Goal: Information Seeking & Learning: Learn about a topic

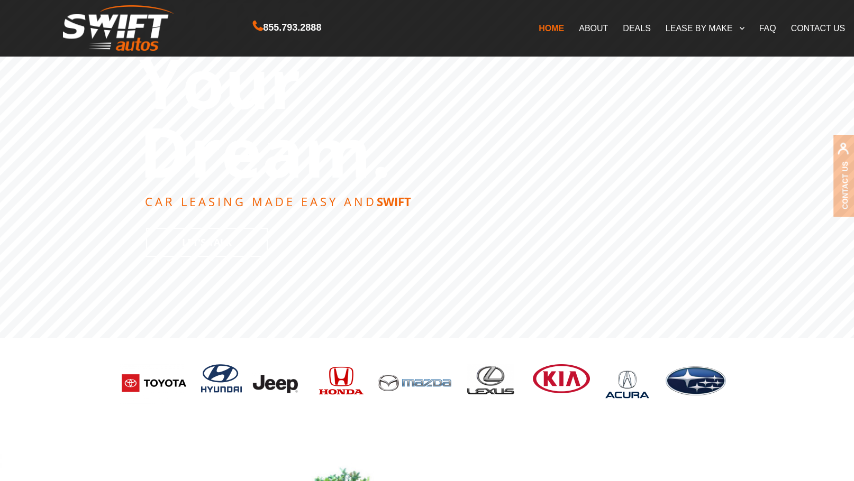
scroll to position [212, 0]
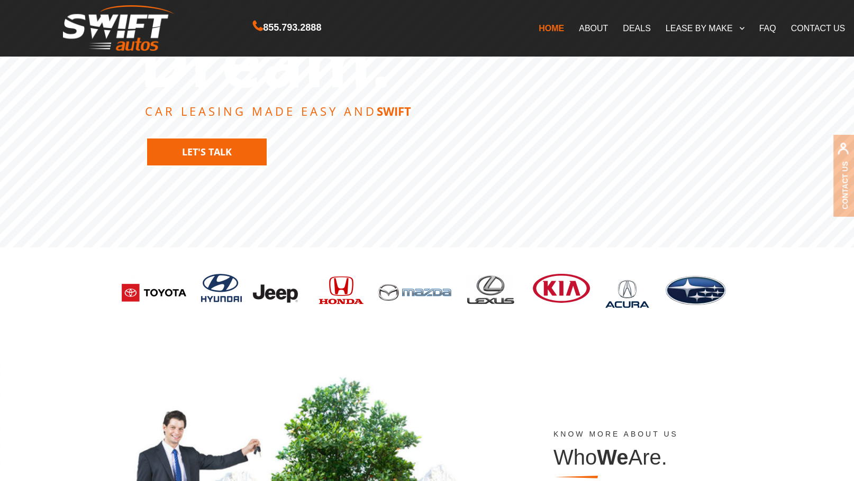
click at [208, 156] on link "Let's Talk" at bounding box center [207, 152] width 122 height 29
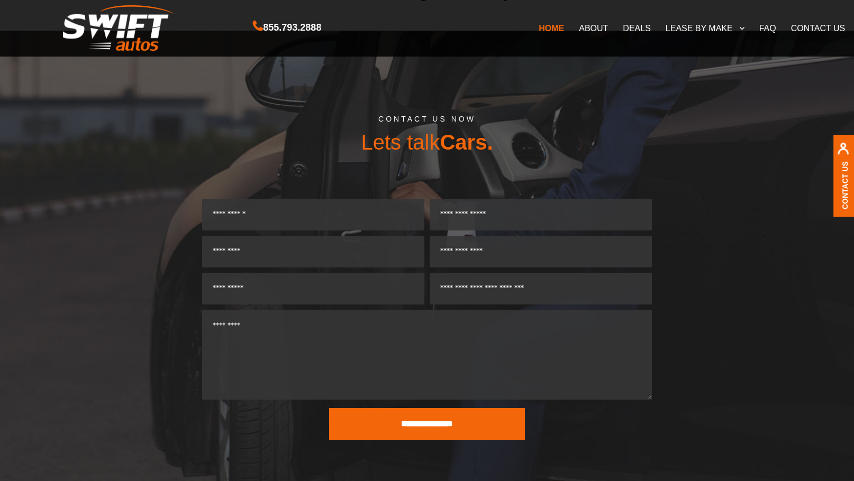
click at [317, 166] on div "CONTACT US NOW Lets talk Cars." at bounding box center [426, 157] width 603 height 84
click at [633, 29] on link "DEALS" at bounding box center [636, 28] width 42 height 22
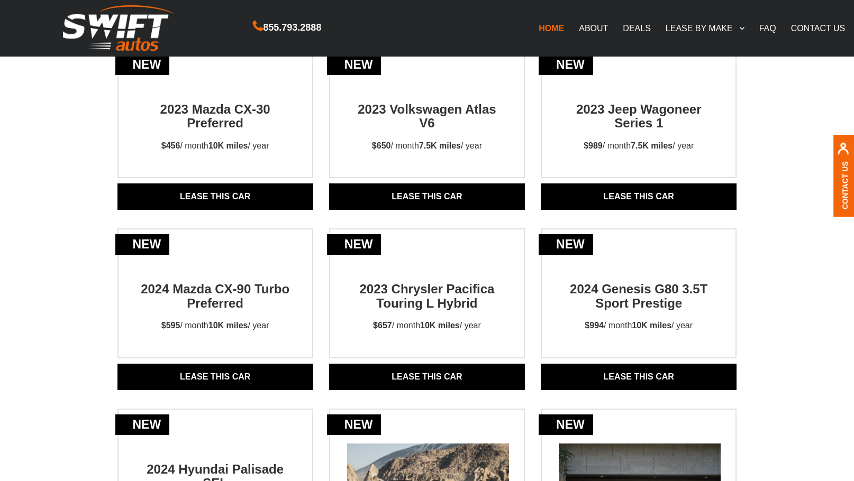
scroll to position [212, 0]
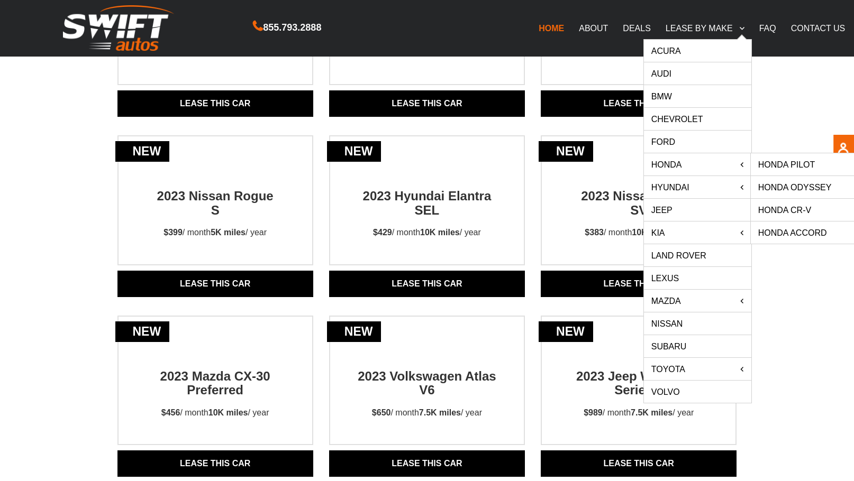
click at [814, 232] on link "Honda Accord" at bounding box center [804, 233] width 107 height 22
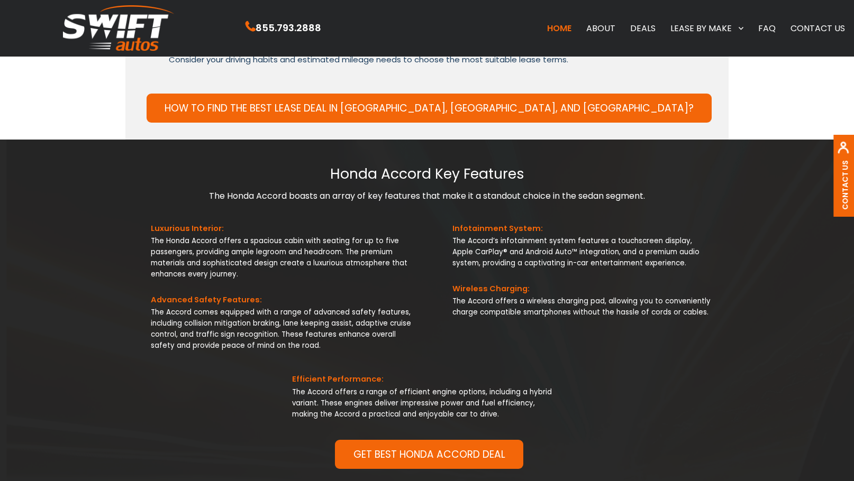
scroll to position [1109, 0]
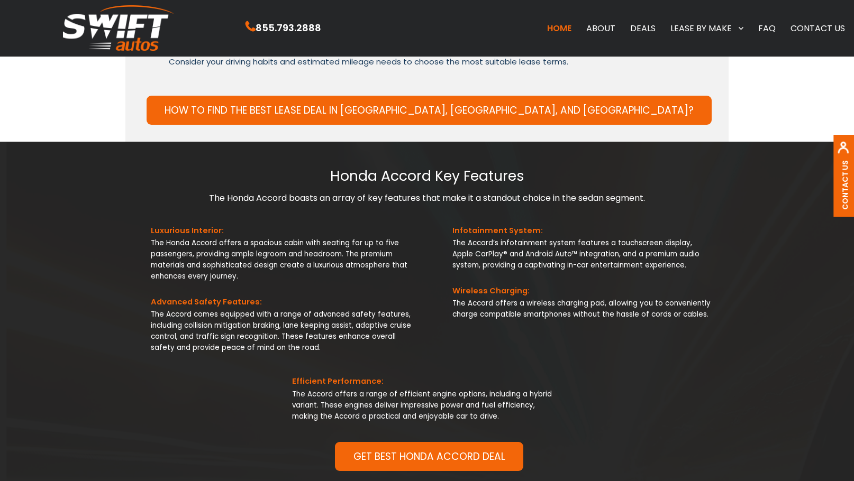
click at [773, 28] on link "FAQ" at bounding box center [767, 28] width 32 height 22
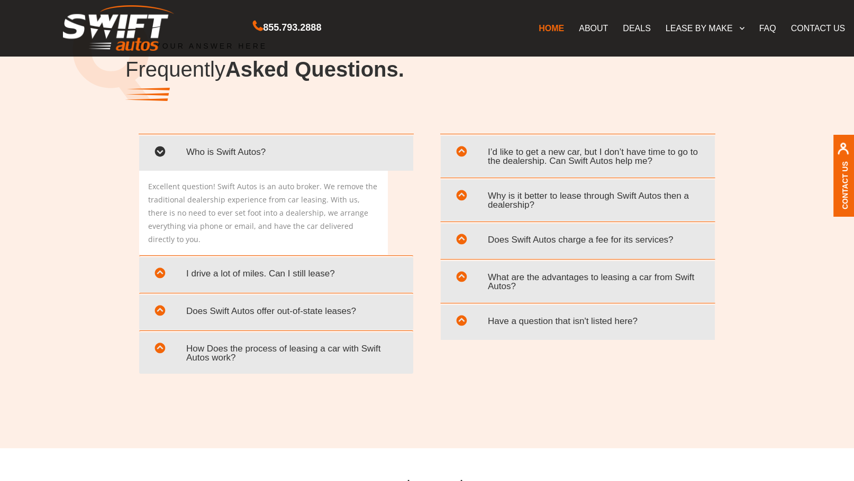
click at [231, 268] on span "I drive a lot of miles. Can I still lease?" at bounding box center [276, 274] width 258 height 22
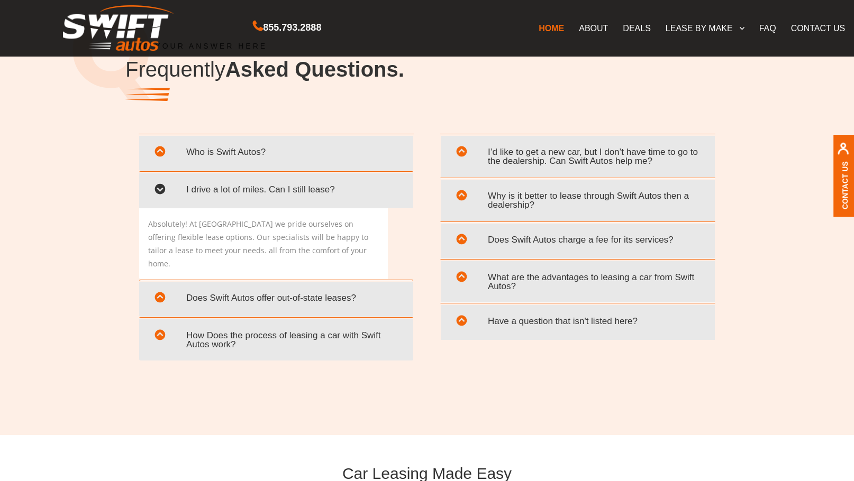
click at [245, 287] on span "Does Swift Autos offer out-of-state leases?" at bounding box center [276, 298] width 258 height 22
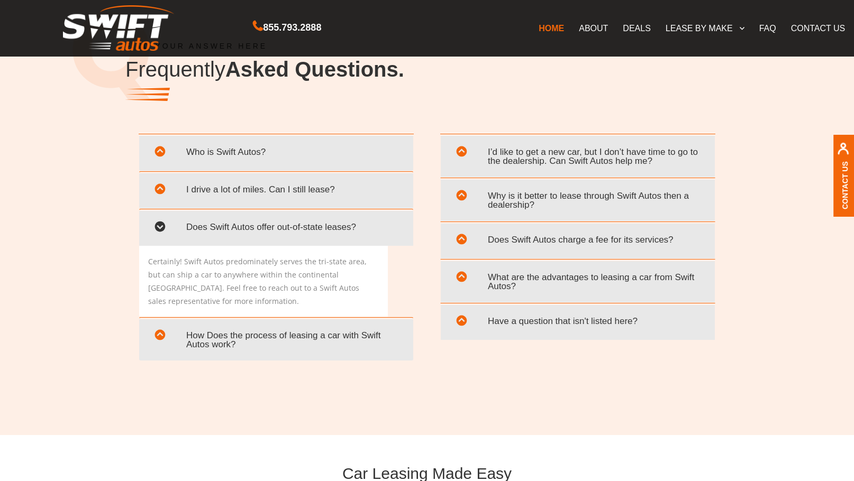
click at [378, 340] on span "How Does the process of leasing a car with Swift Autos work?" at bounding box center [276, 340] width 258 height 31
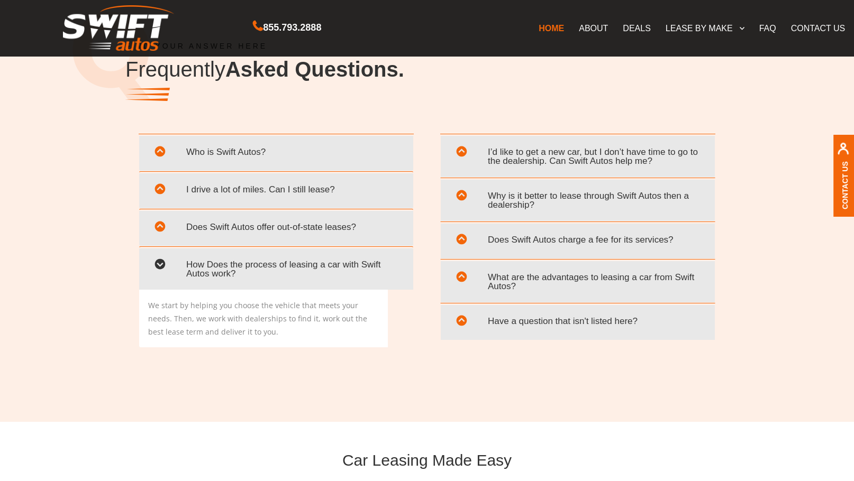
click at [521, 199] on span "Why is it better to lease through Swift Autos then a dealership?" at bounding box center [578, 200] width 258 height 31
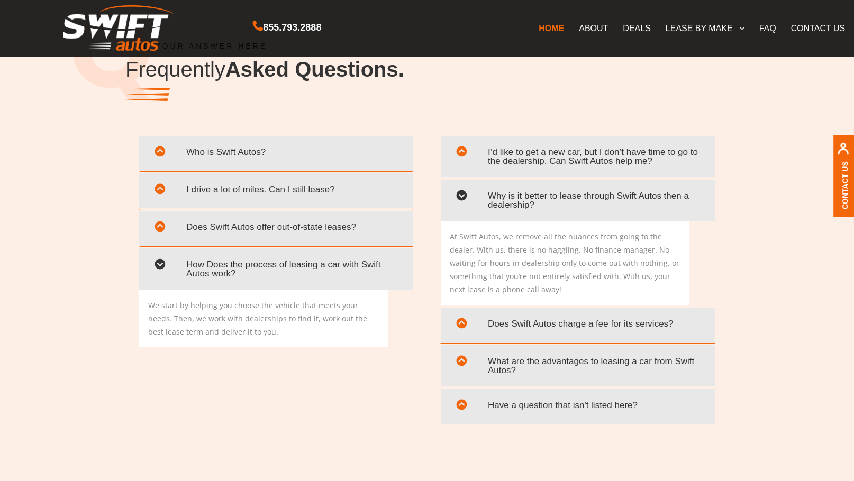
click at [566, 327] on span "Does Swift Autos charge a fee for its services?" at bounding box center [578, 324] width 258 height 22
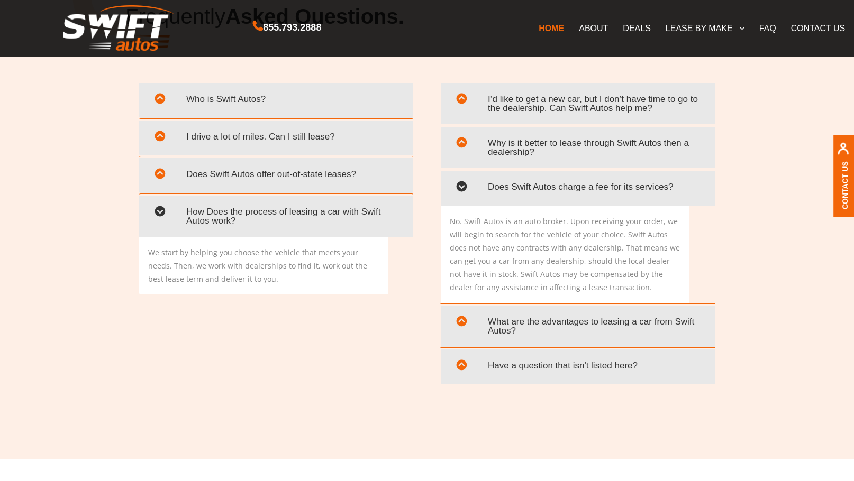
scroll to position [2127, 0]
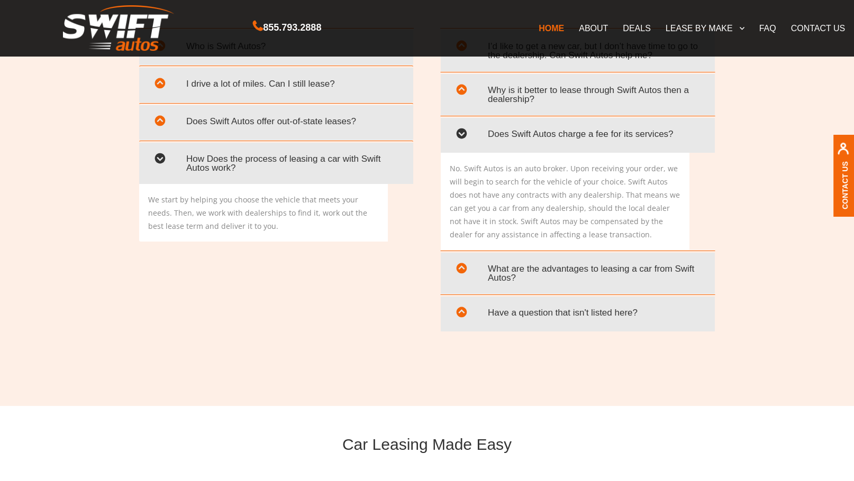
click at [477, 262] on span "What are the advantages to leasing a car from Swift Autos?" at bounding box center [578, 273] width 258 height 31
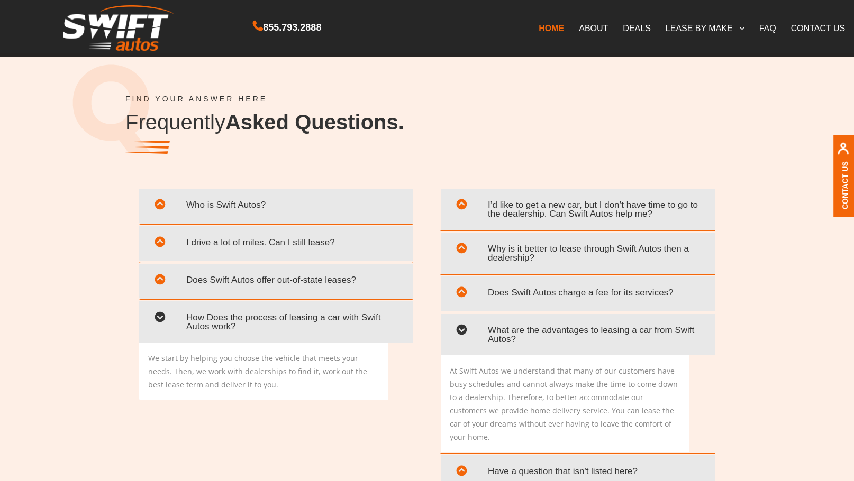
click at [802, 19] on link "CONTACT US" at bounding box center [817, 28] width 69 height 22
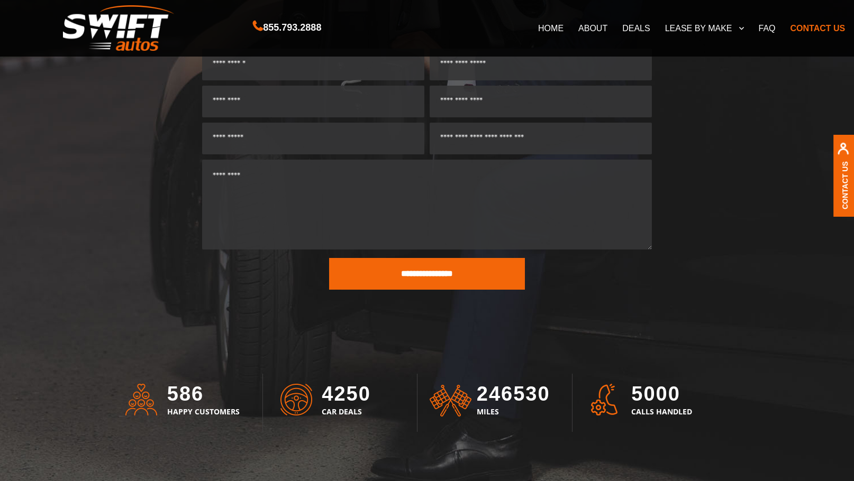
scroll to position [2965, 0]
